Goal: Information Seeking & Learning: Learn about a topic

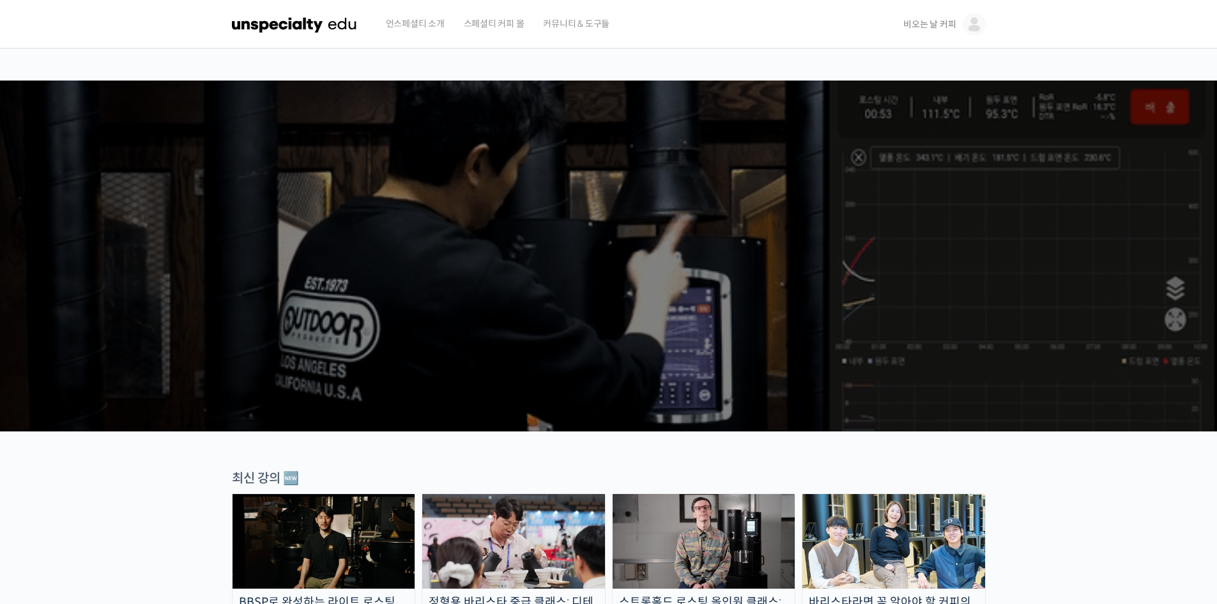
click at [931, 24] on span "비오는 날 커피" at bounding box center [930, 25] width 52 height 12
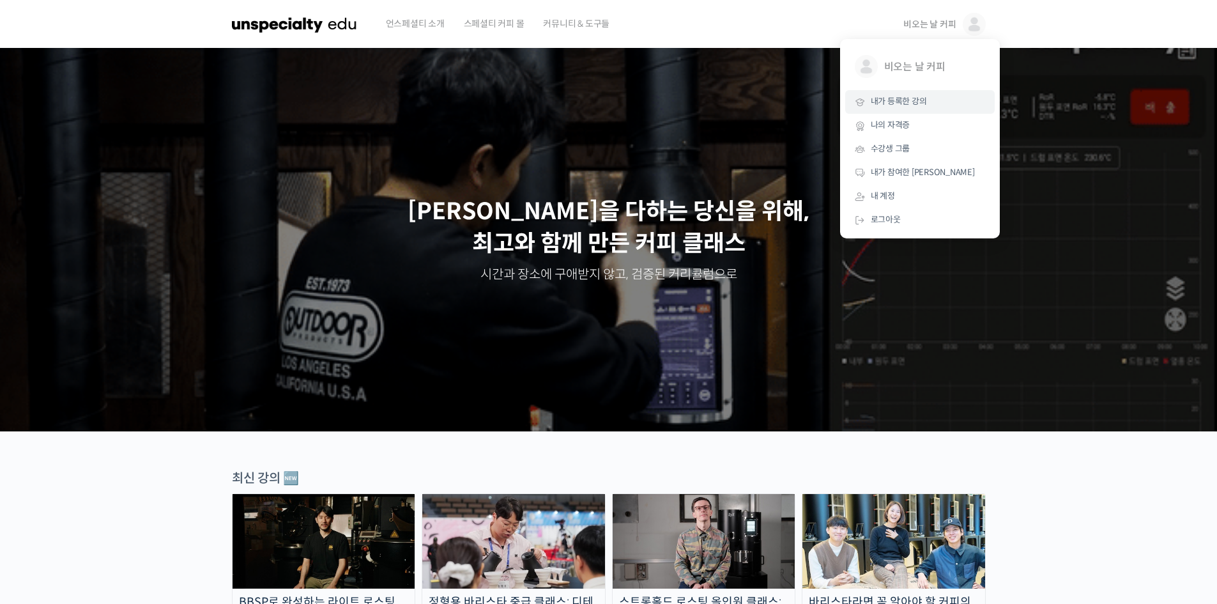
click at [913, 99] on span "내가 등록한 강의" at bounding box center [899, 101] width 56 height 11
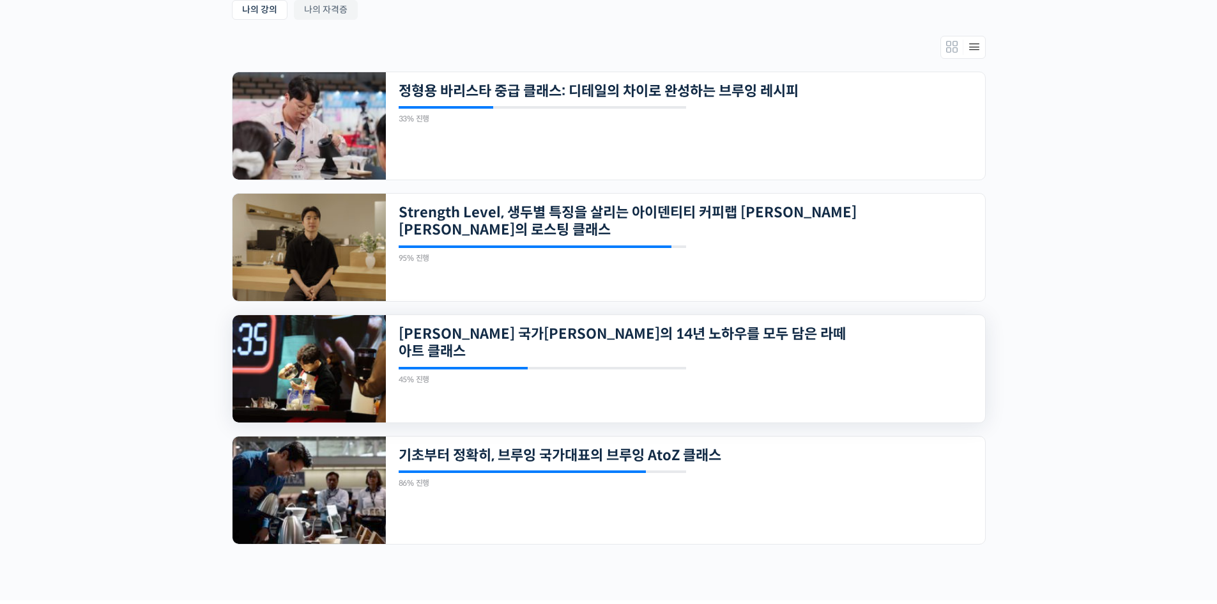
scroll to position [341, 0]
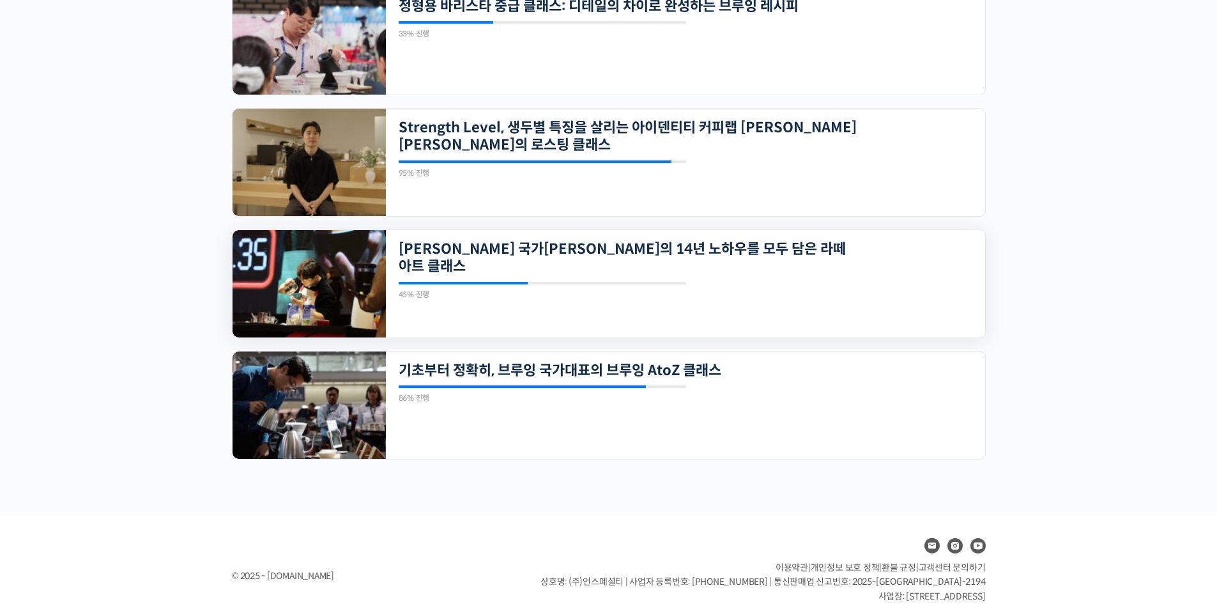
click at [279, 288] on img at bounding box center [309, 283] width 153 height 107
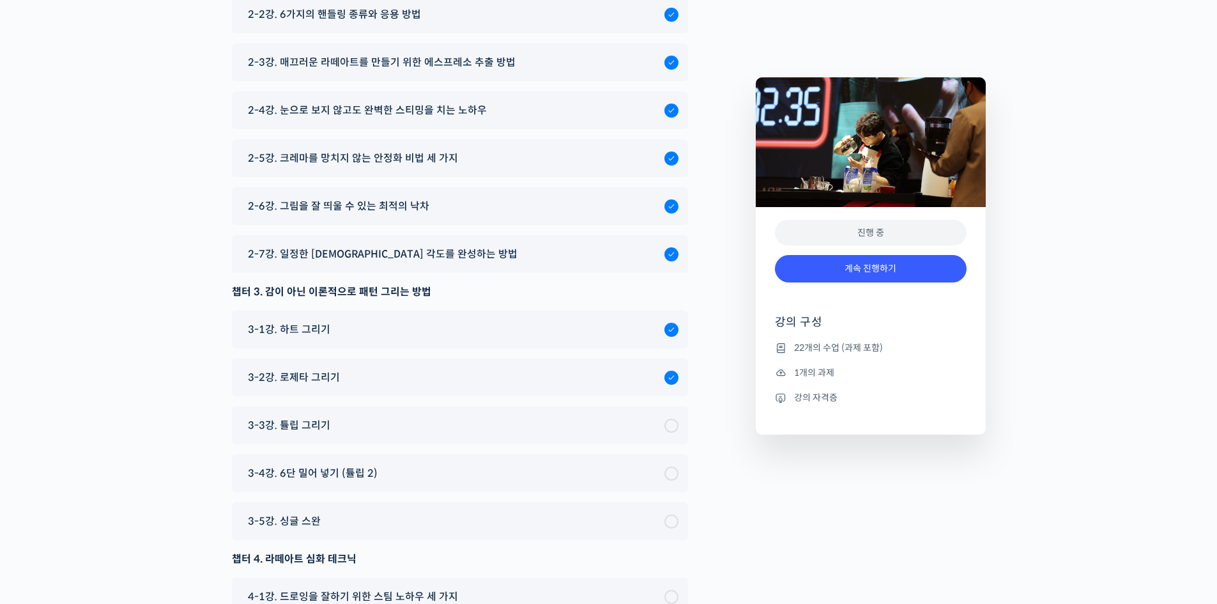
scroll to position [6856, 0]
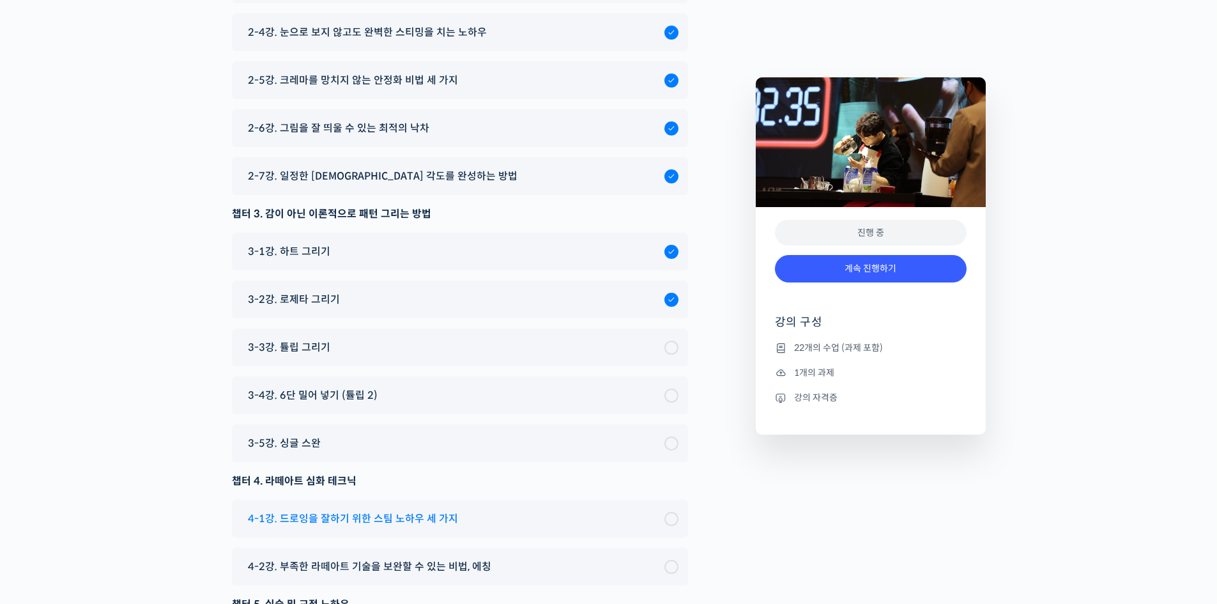
click at [447, 510] on span "4-1강. 드로잉을 잘하기 위한 스팀 노하우 세 가지" at bounding box center [353, 518] width 210 height 17
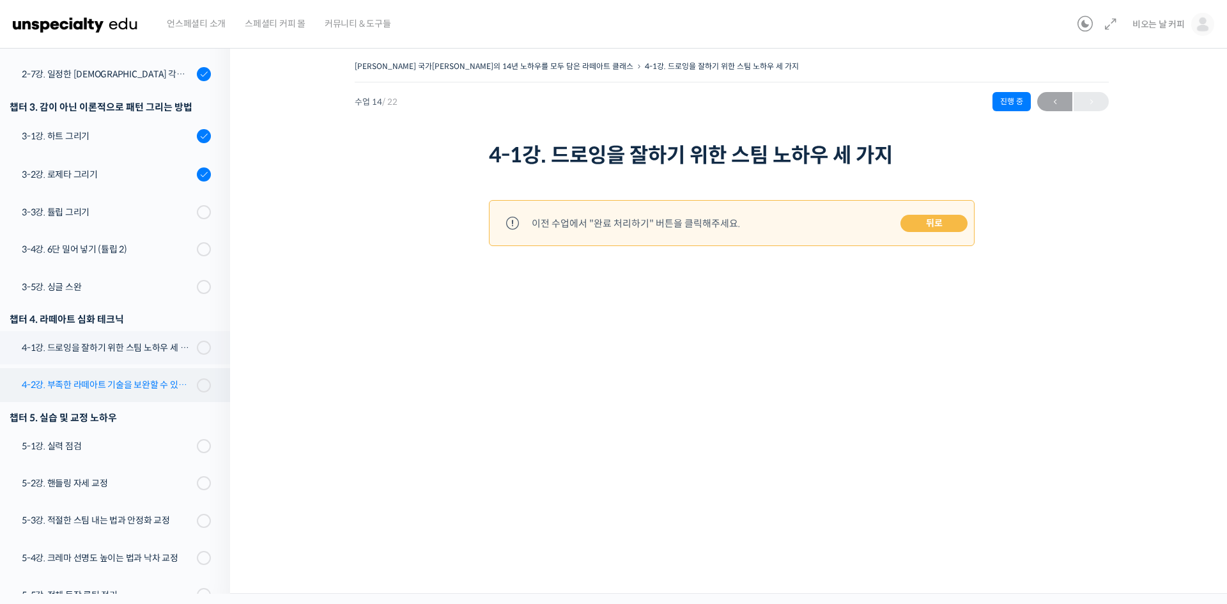
scroll to position [405, 0]
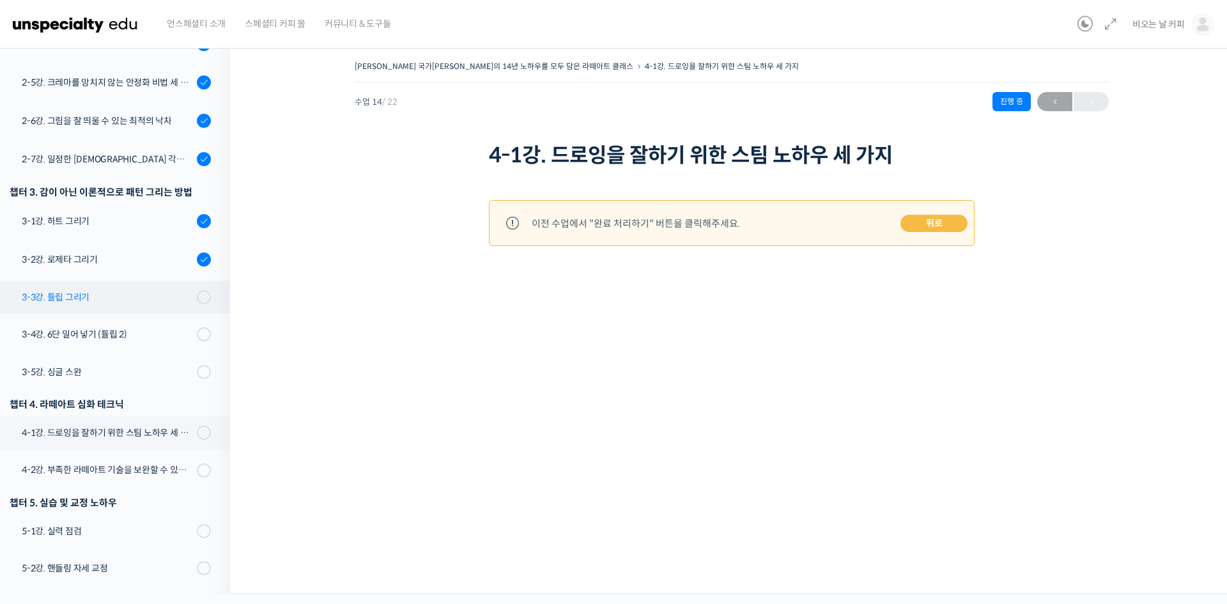
click at [90, 290] on div "3-3강. 튤립 그리기" at bounding box center [107, 297] width 171 height 14
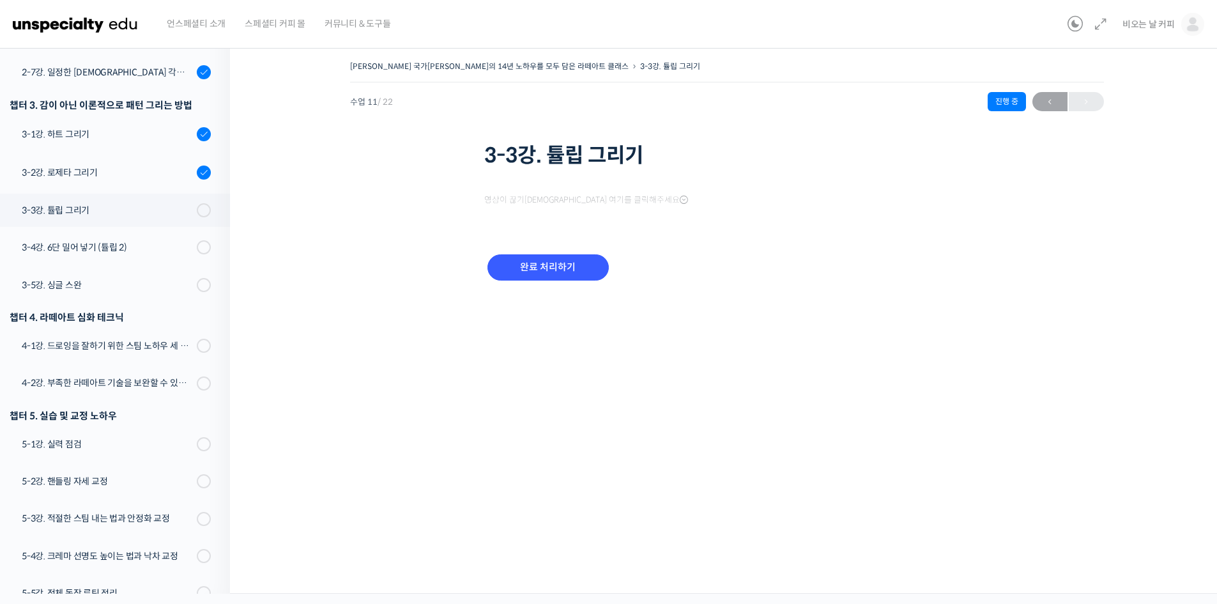
scroll to position [597, 0]
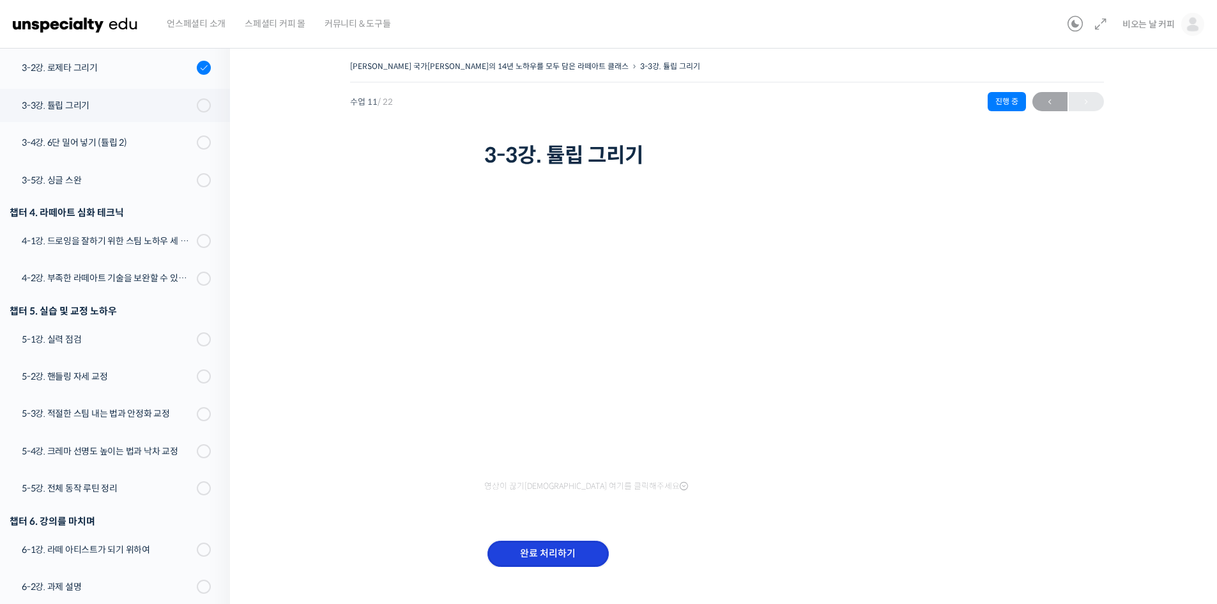
click at [551, 556] on input "완료 처리하기" at bounding box center [548, 554] width 121 height 26
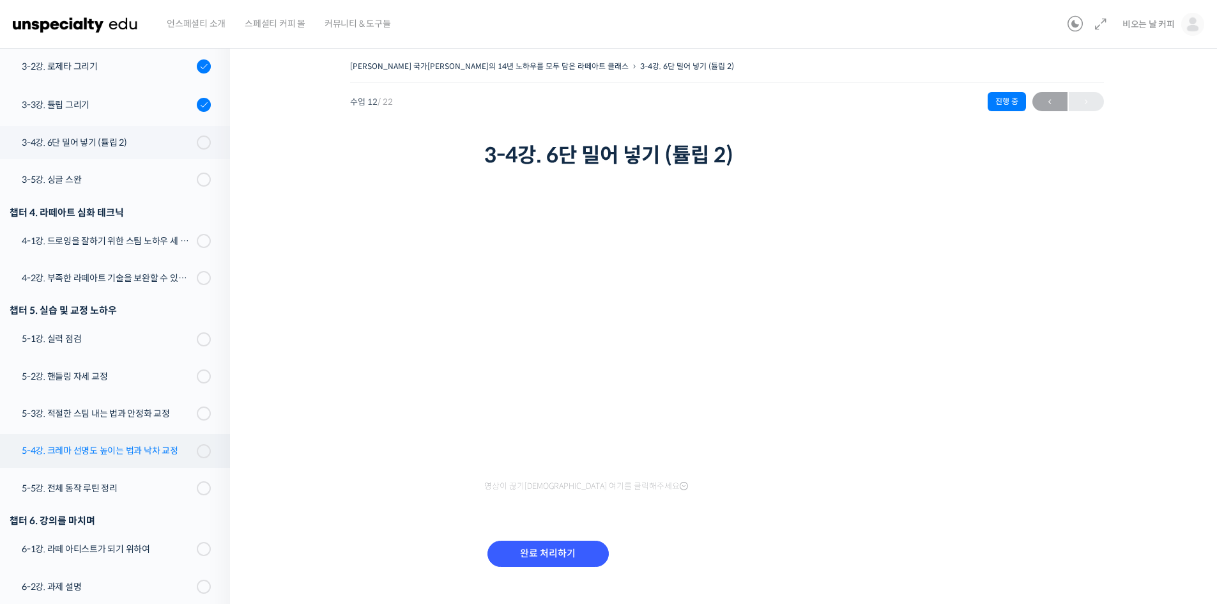
scroll to position [555, 0]
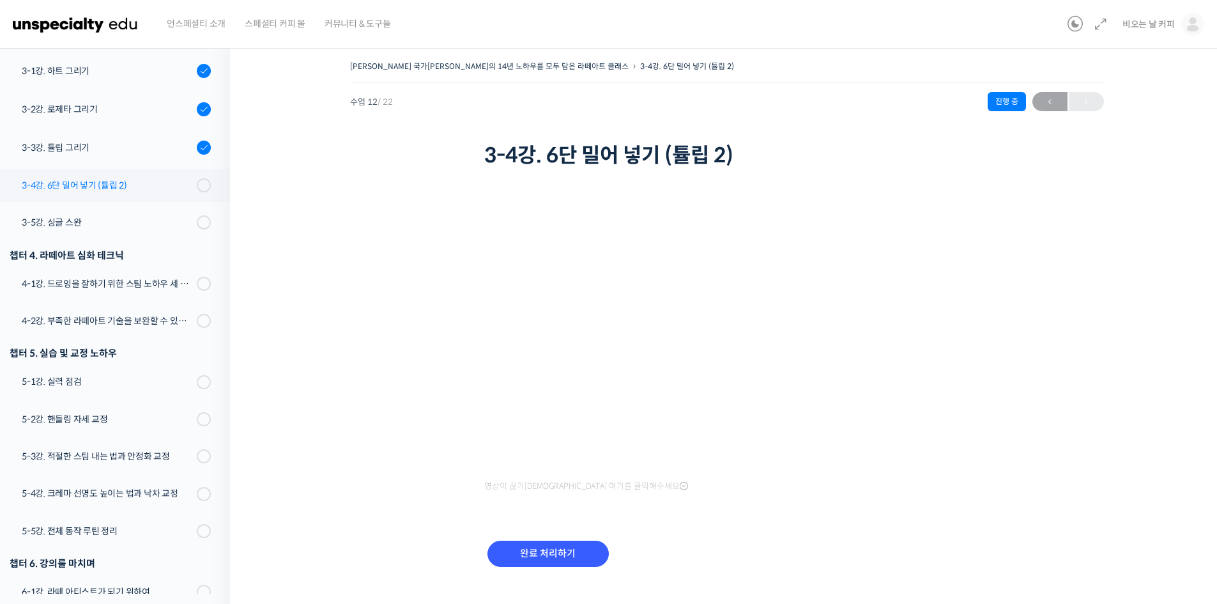
click at [89, 178] on div "3-4강. 6단 밀어 넣기 (튤립 2)" at bounding box center [107, 185] width 171 height 14
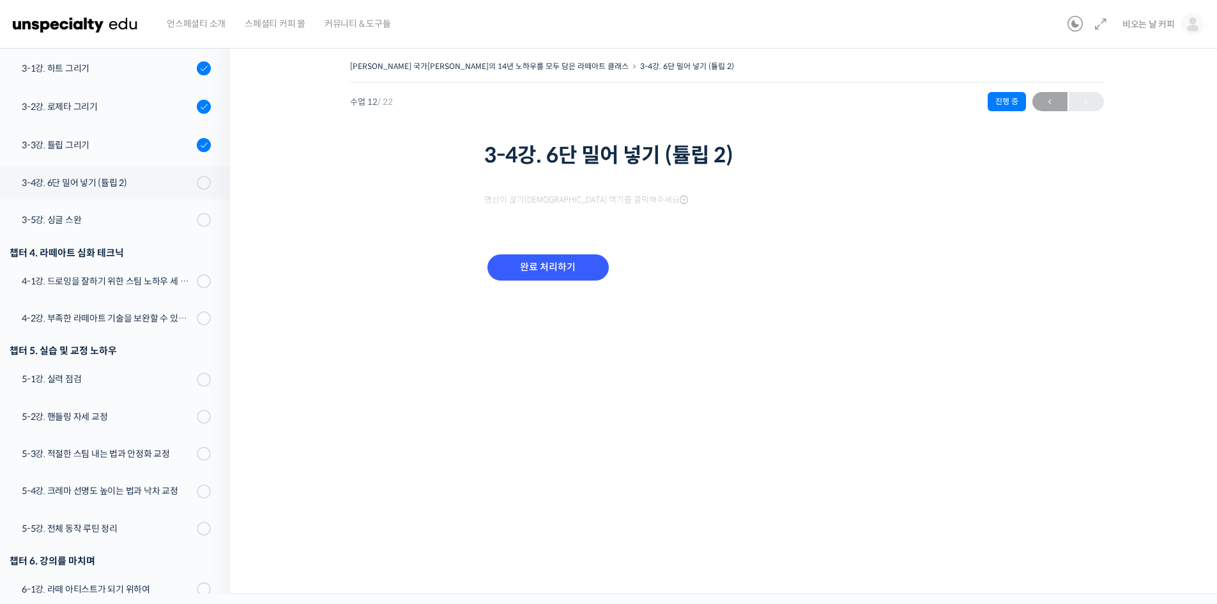
scroll to position [598, 0]
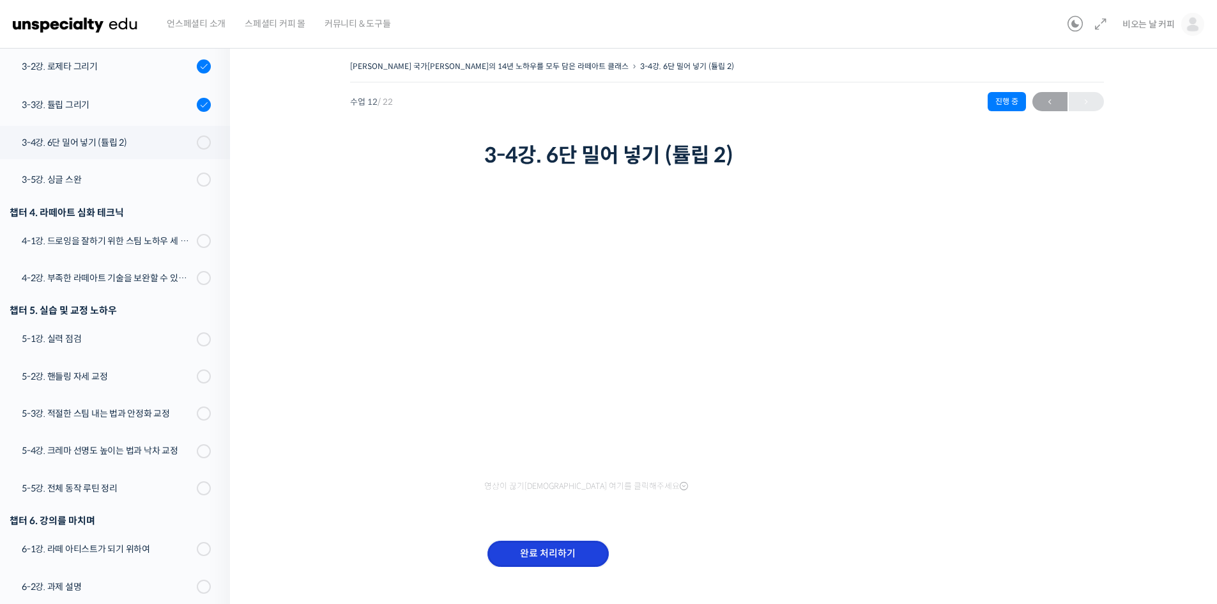
click at [557, 559] on input "완료 처리하기" at bounding box center [548, 554] width 121 height 26
click at [558, 553] on input "완료 처리하기" at bounding box center [548, 554] width 121 height 26
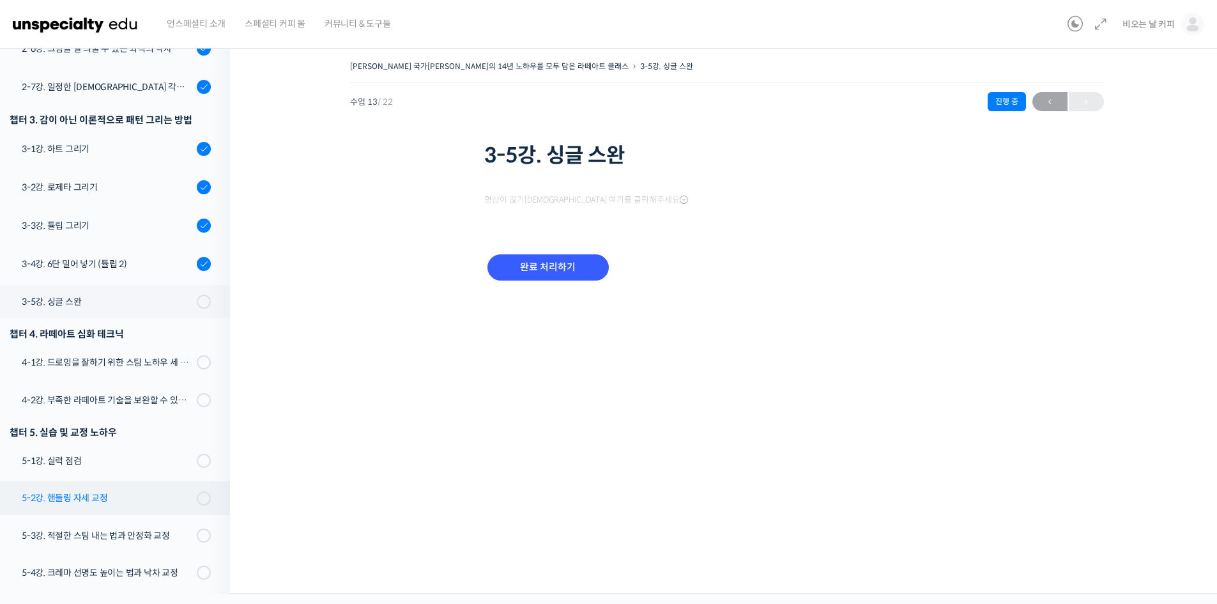
scroll to position [599, 0]
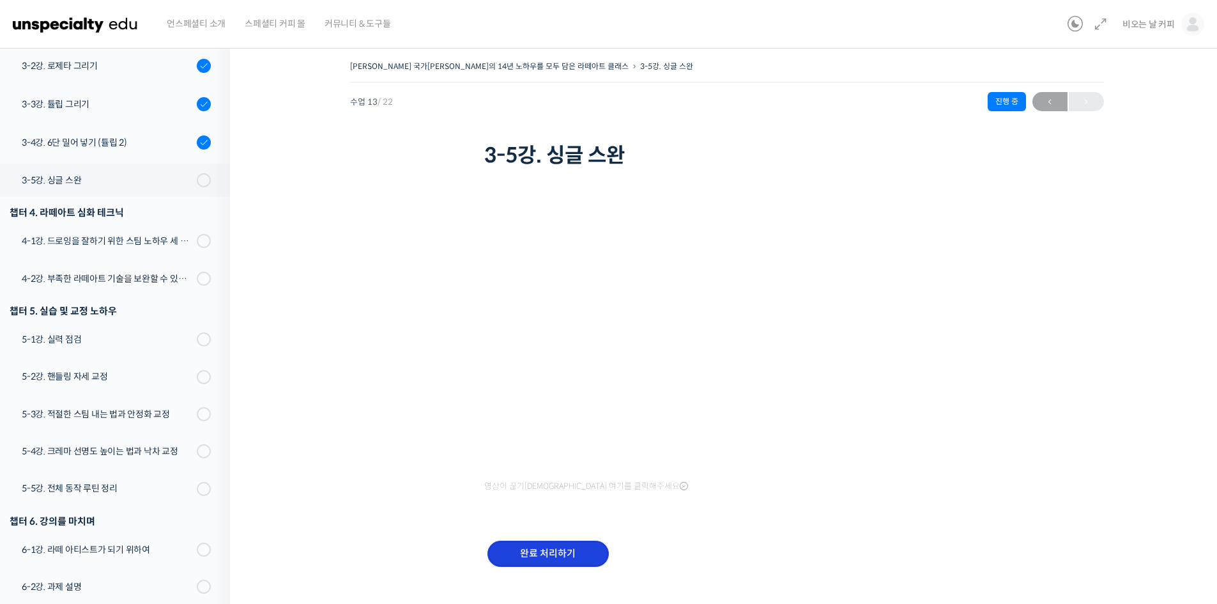
click at [560, 551] on input "완료 처리하기" at bounding box center [548, 554] width 121 height 26
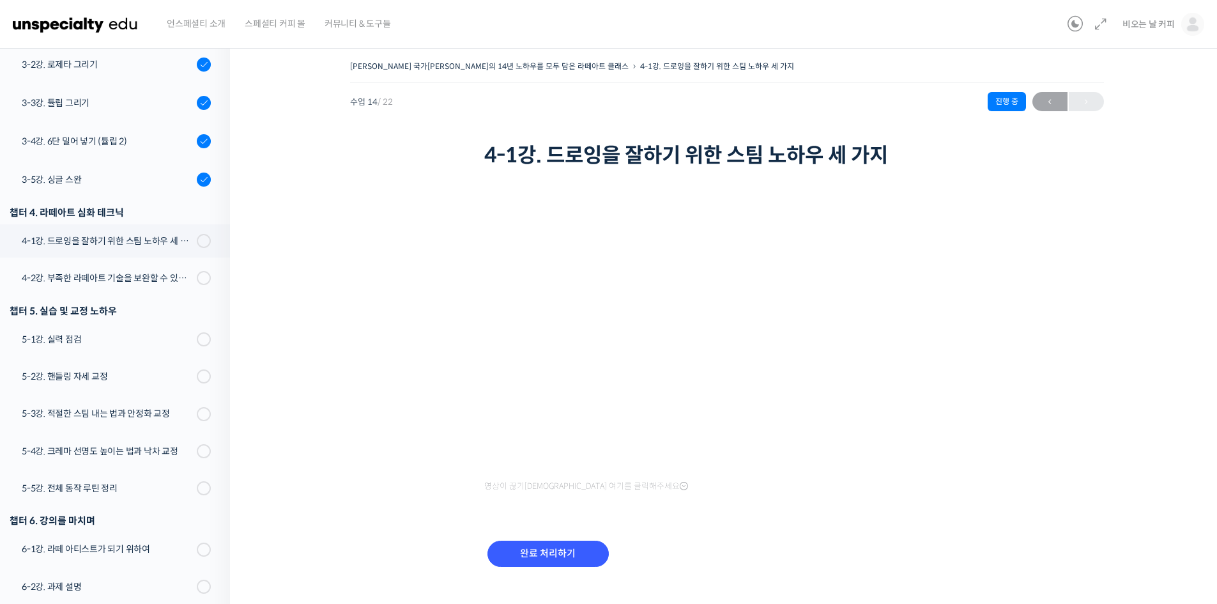
scroll to position [514, 0]
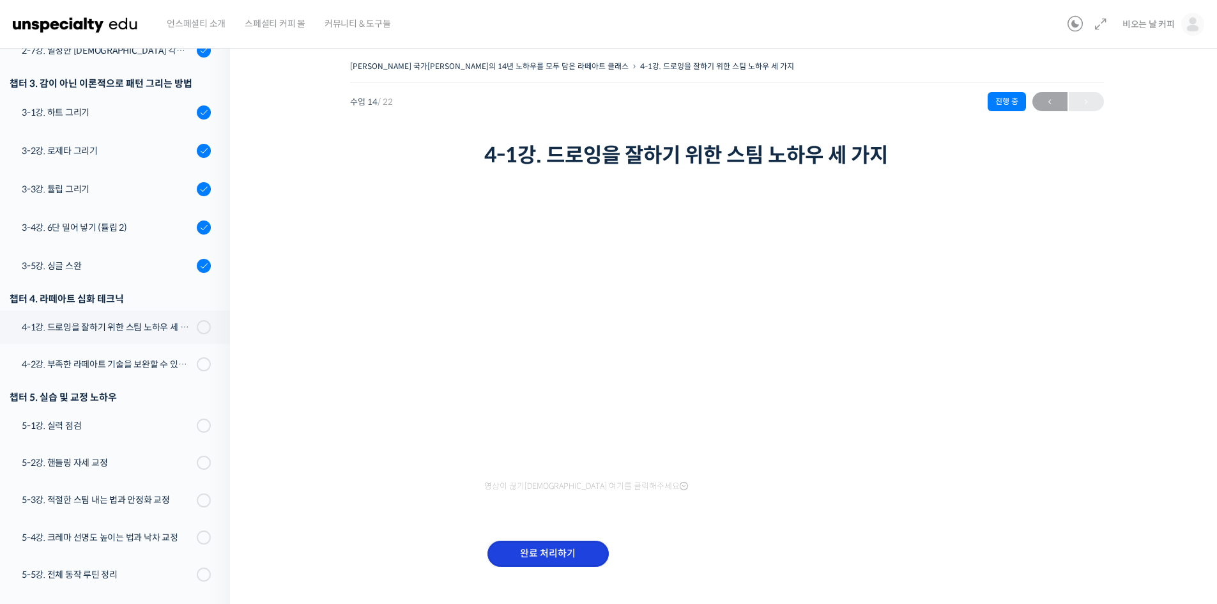
click at [555, 557] on input "완료 처리하기" at bounding box center [548, 554] width 121 height 26
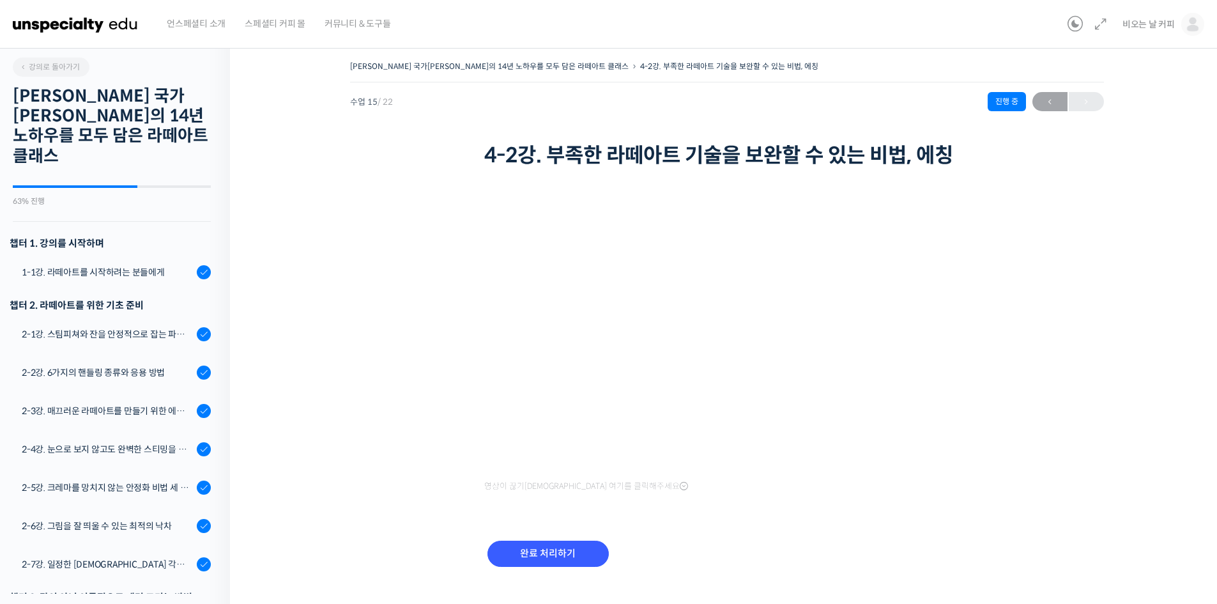
scroll to position [601, 0]
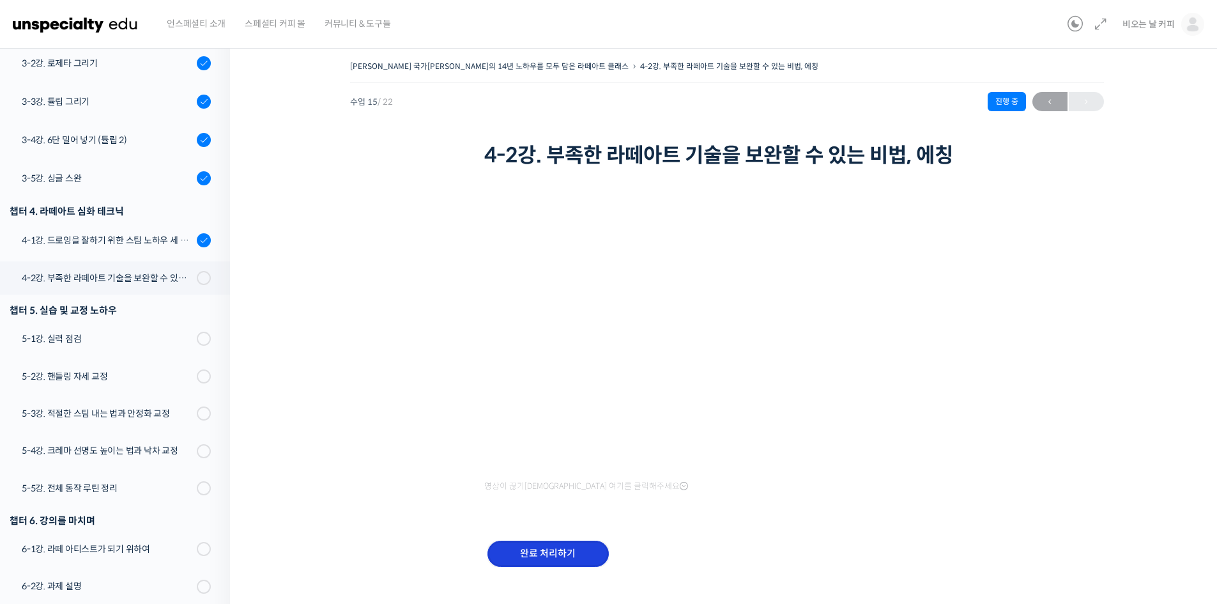
click at [534, 552] on input "완료 처리하기" at bounding box center [548, 554] width 121 height 26
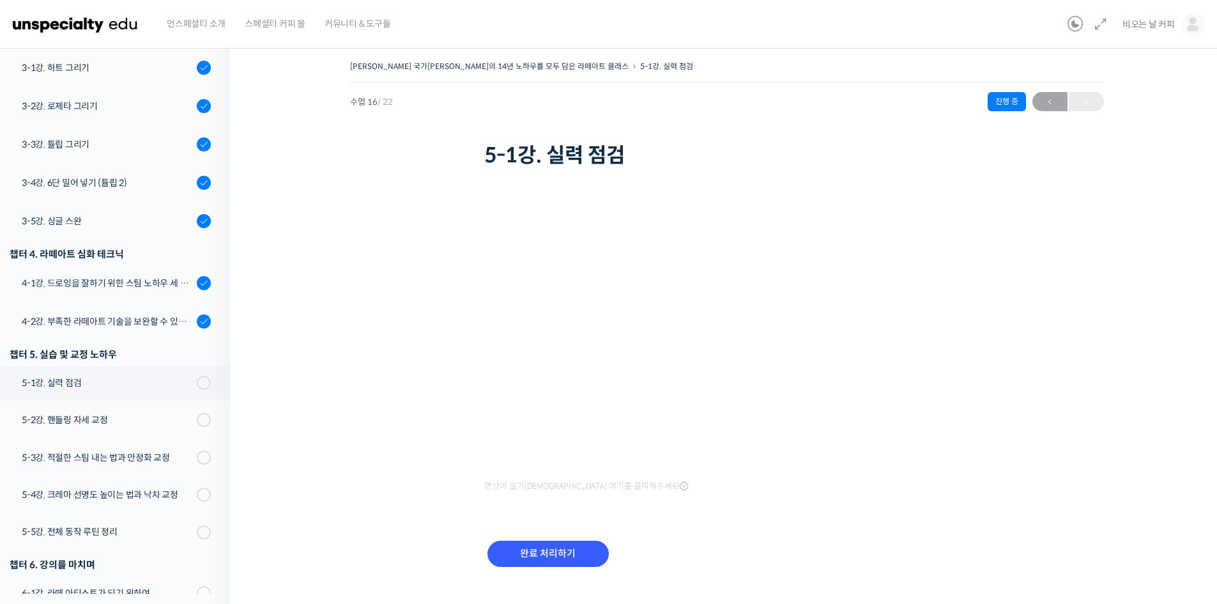
scroll to position [516, 0]
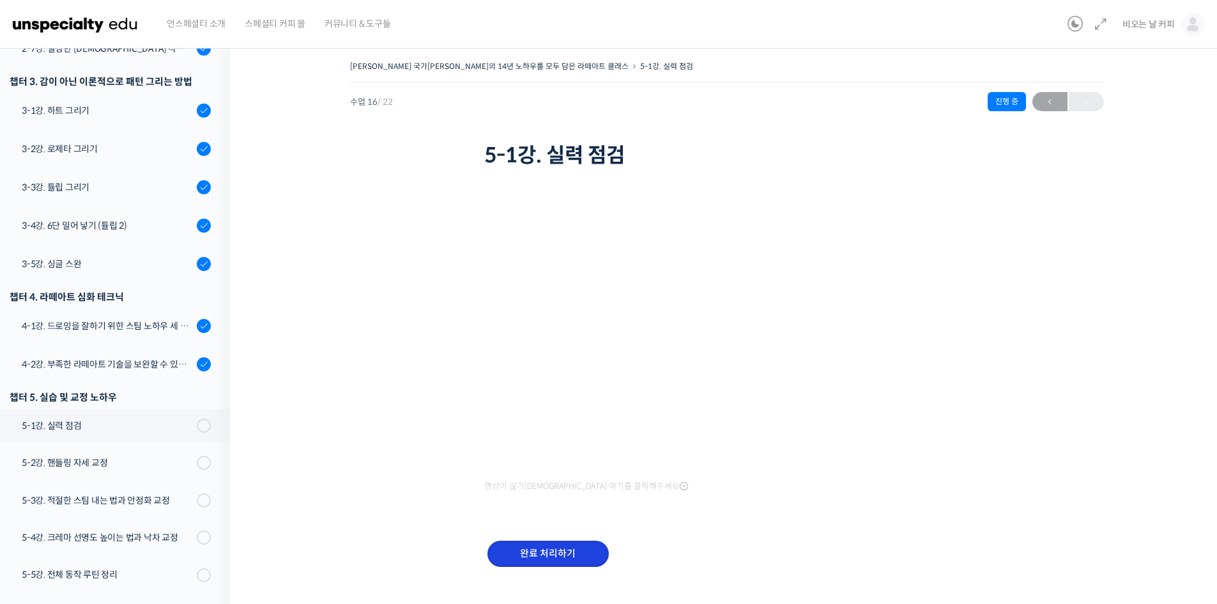
click at [560, 553] on input "완료 처리하기" at bounding box center [548, 554] width 121 height 26
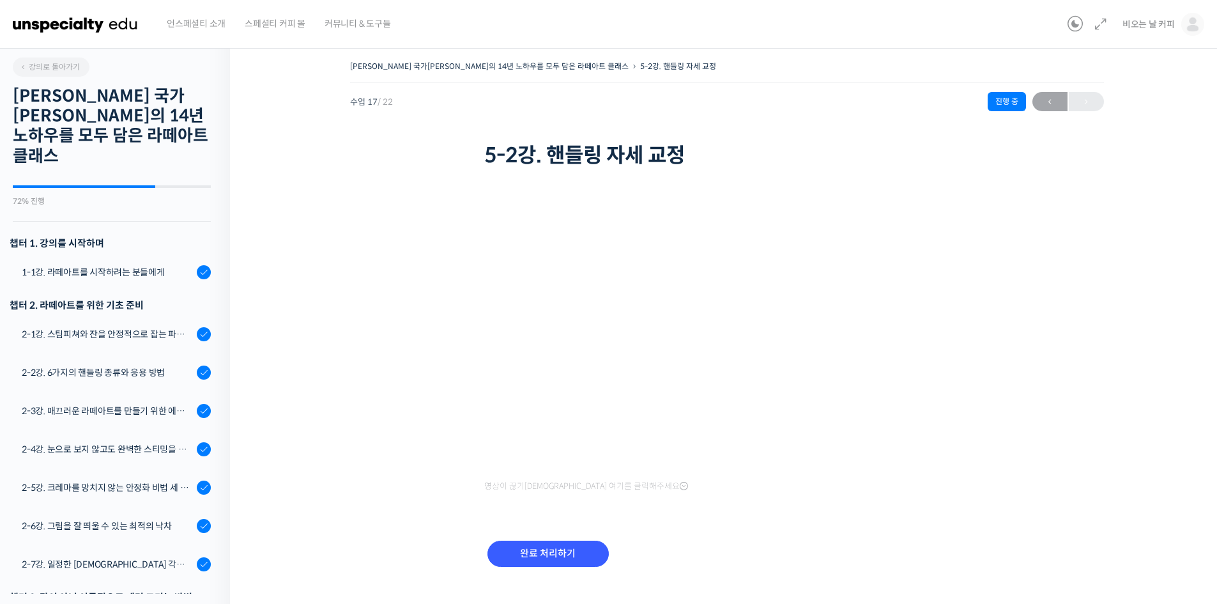
scroll to position [603, 0]
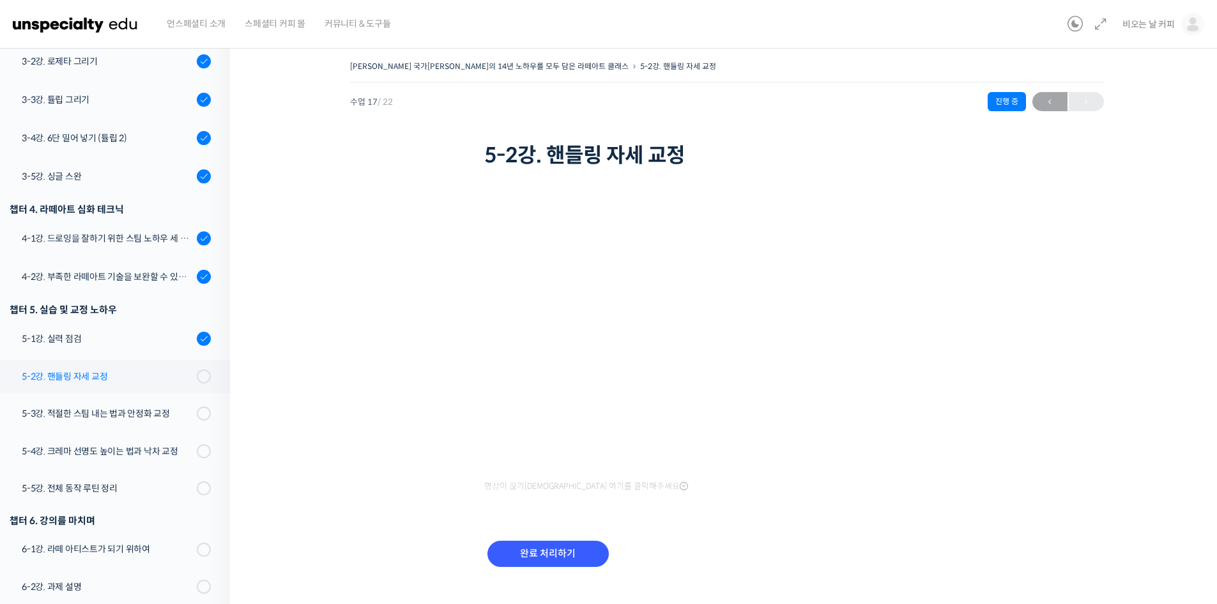
click at [161, 369] on div "5-2강. 핸들링 자세 교정" at bounding box center [107, 376] width 171 height 14
